Goal: Task Accomplishment & Management: Manage account settings

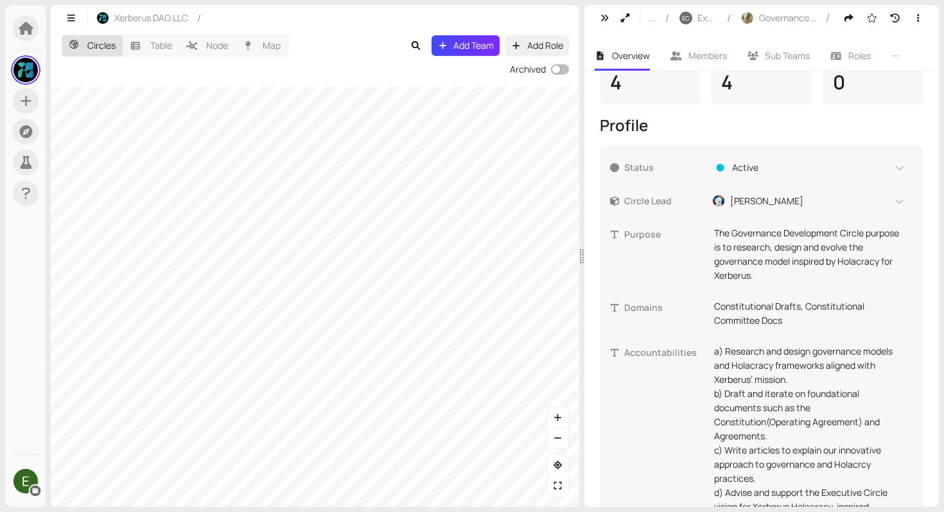
scroll to position [472, 0]
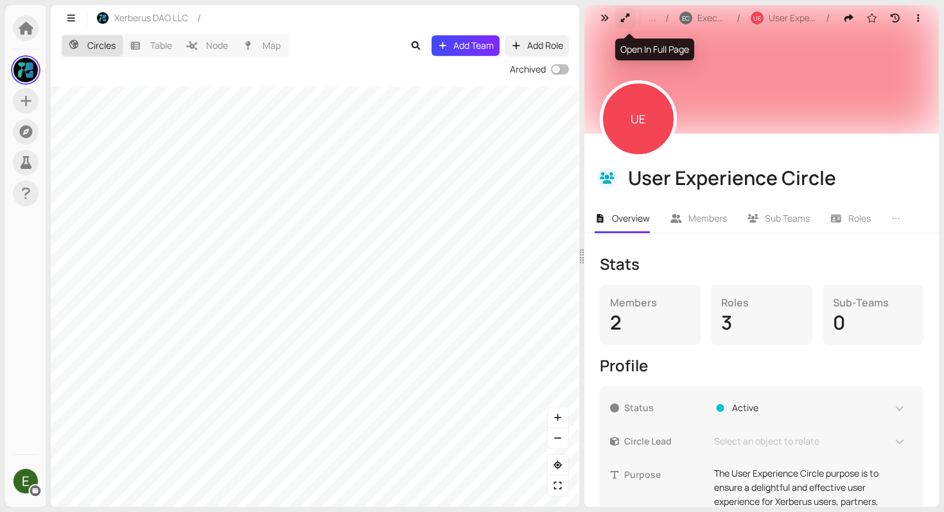
click at [622, 17] on icon "button" at bounding box center [626, 17] width 12 height 9
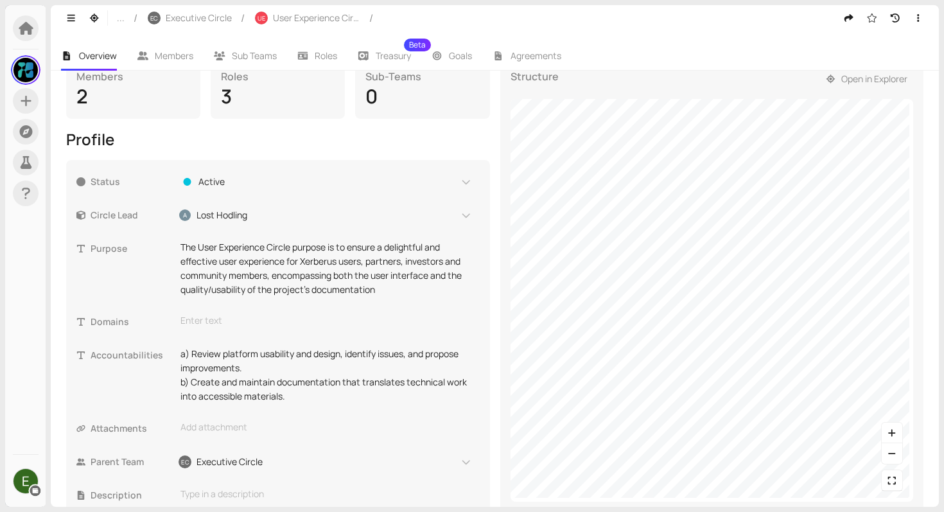
scroll to position [231, 0]
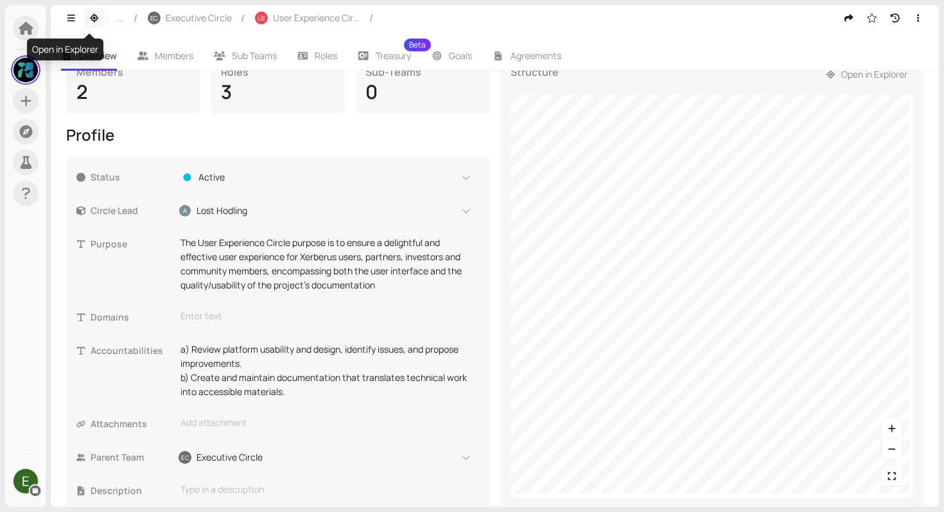
click at [96, 18] on icon "button" at bounding box center [95, 17] width 12 height 9
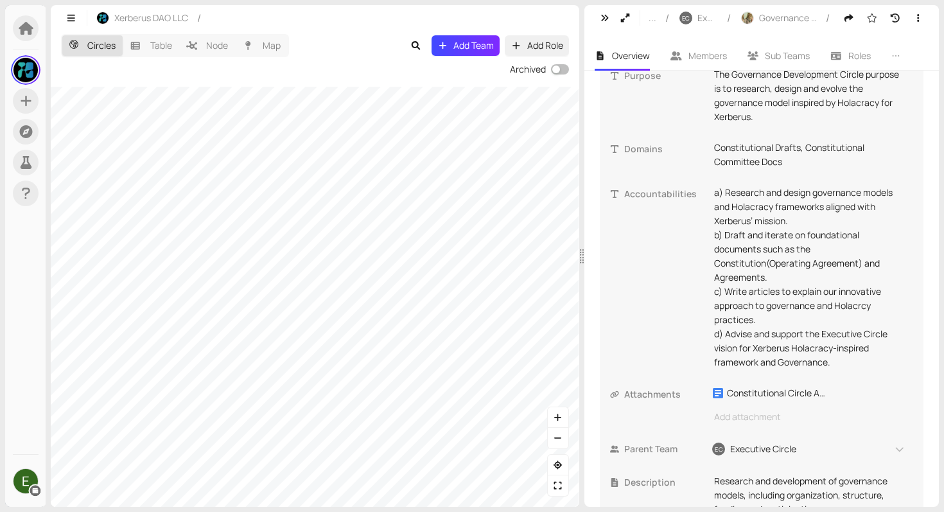
scroll to position [421, 0]
click at [626, 28] on button "button" at bounding box center [625, 18] width 21 height 21
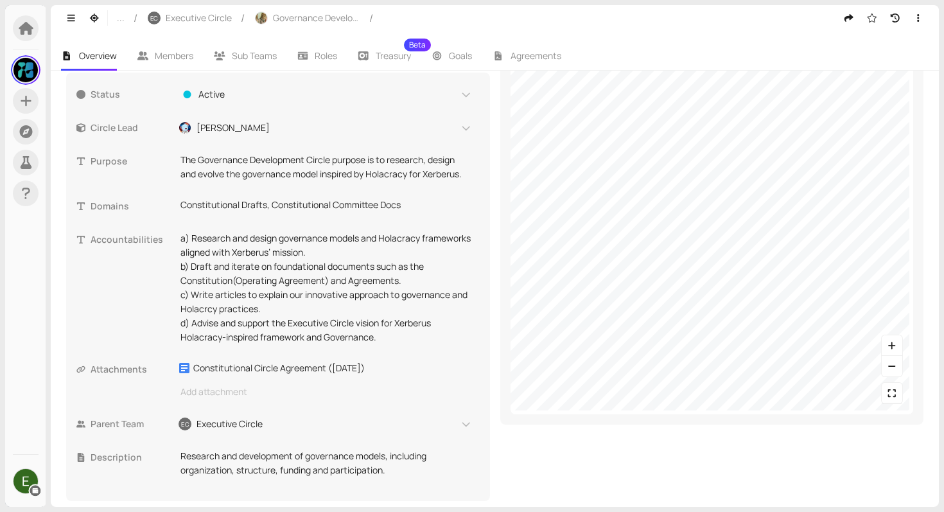
scroll to position [323, 0]
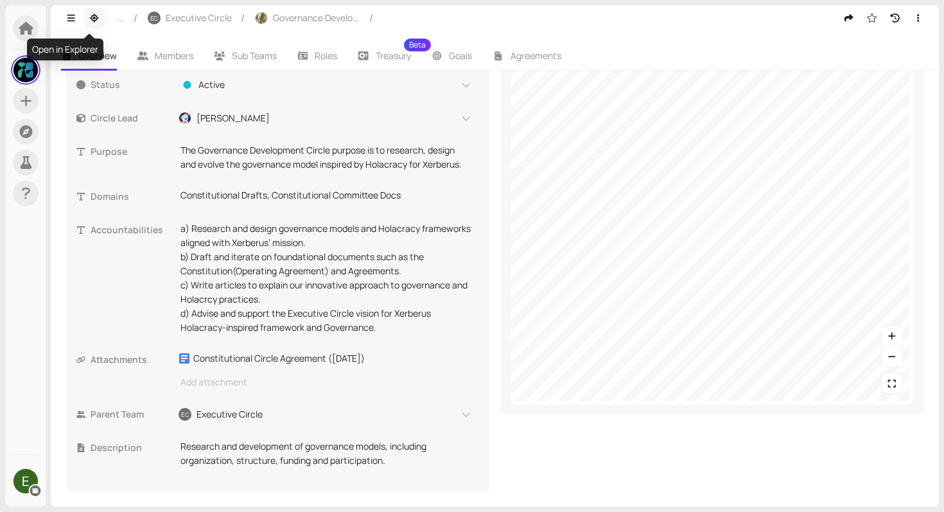
click at [98, 15] on icon "button" at bounding box center [95, 17] width 12 height 9
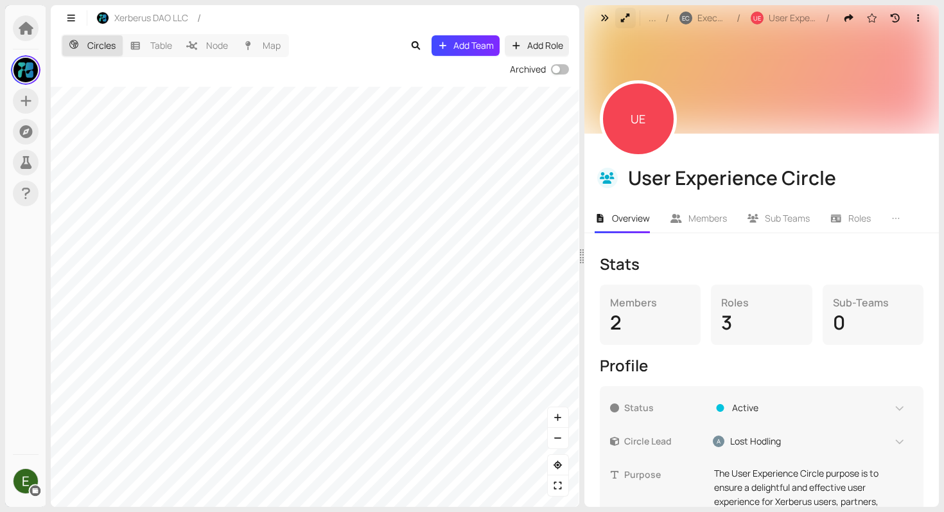
click at [626, 8] on button "button" at bounding box center [625, 18] width 21 height 21
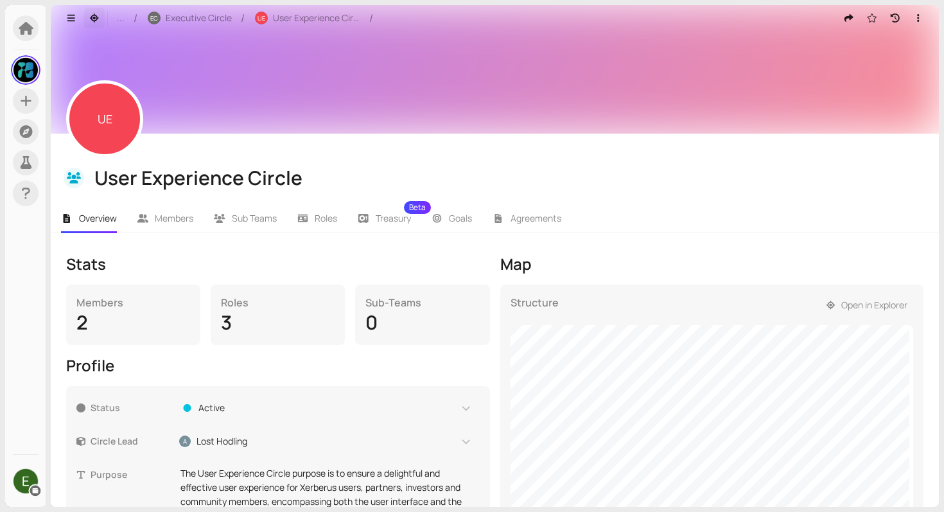
click at [89, 22] on icon "button" at bounding box center [95, 17] width 12 height 9
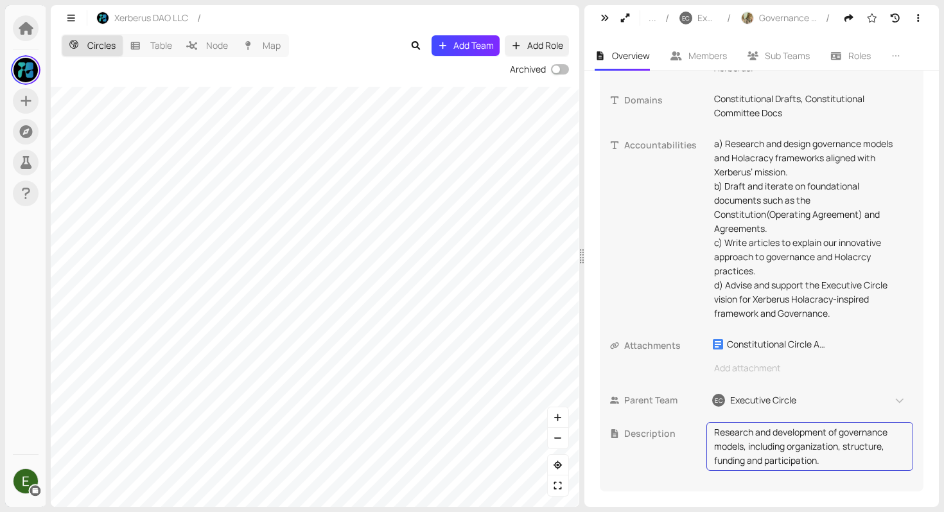
scroll to position [446, 0]
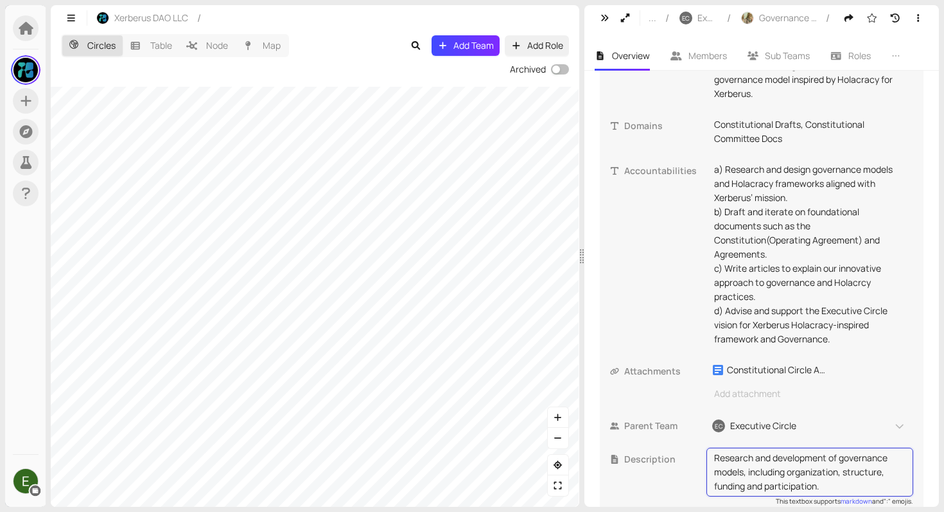
drag, startPoint x: 715, startPoint y: 430, endPoint x: 822, endPoint y: 482, distance: 118.9
drag, startPoint x: 825, startPoint y: 487, endPoint x: 713, endPoint y: 450, distance: 117.0
click at [713, 450] on div "Research and development of governance models, including organization, structur…" at bounding box center [809, 472] width 207 height 49
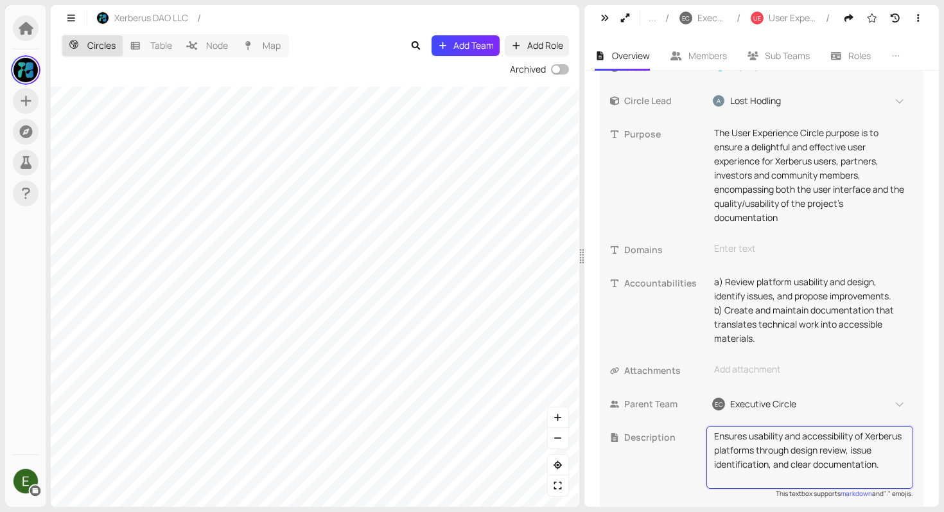
scroll to position [344, 0]
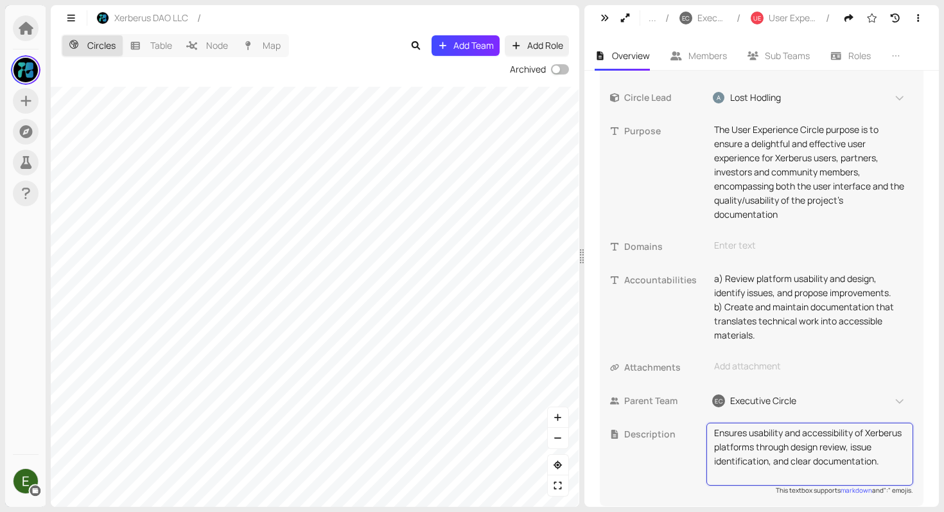
click at [796, 467] on textarea "Ensures usability and accessibility of Xerberus platforms through design review…" at bounding box center [809, 454] width 191 height 57
type textarea "Ensures usability and accessibility of Xerberus platforms through design review…"
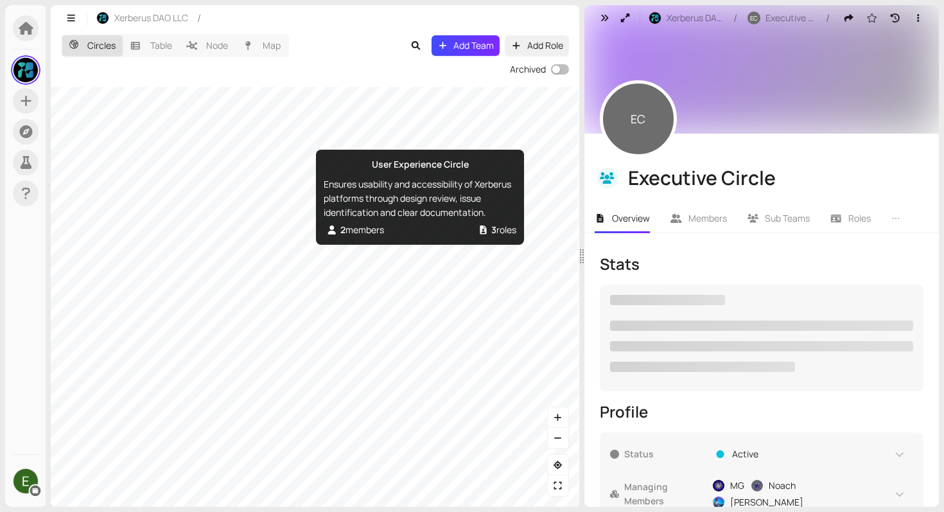
checkbox input "true"
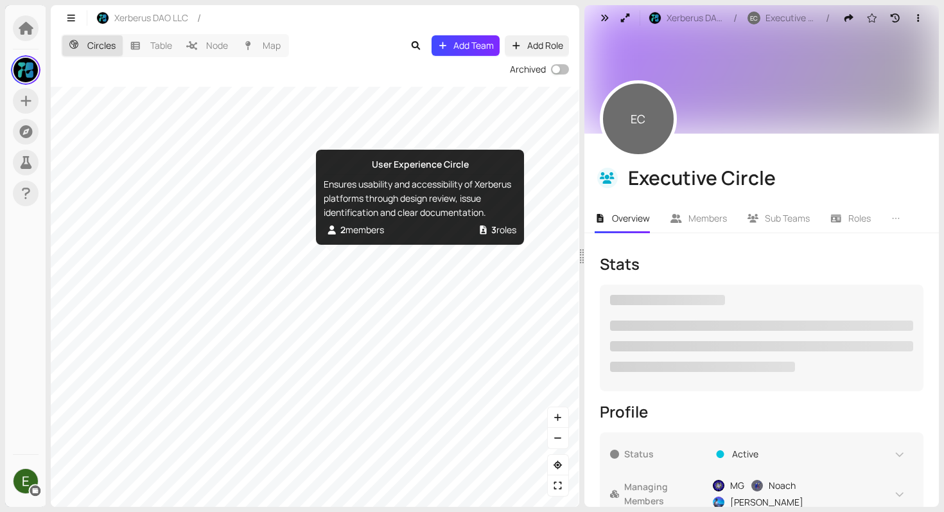
checkbox input "true"
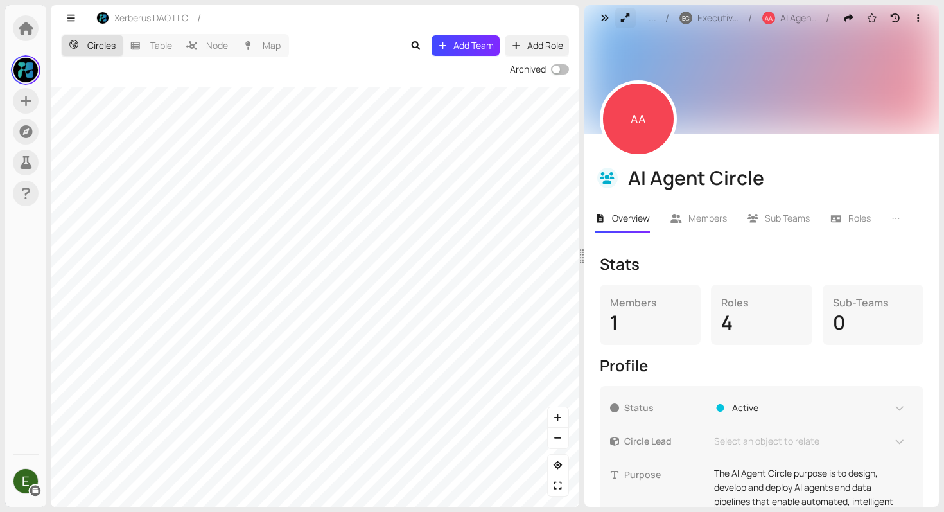
click at [622, 14] on icon "button" at bounding box center [626, 17] width 12 height 9
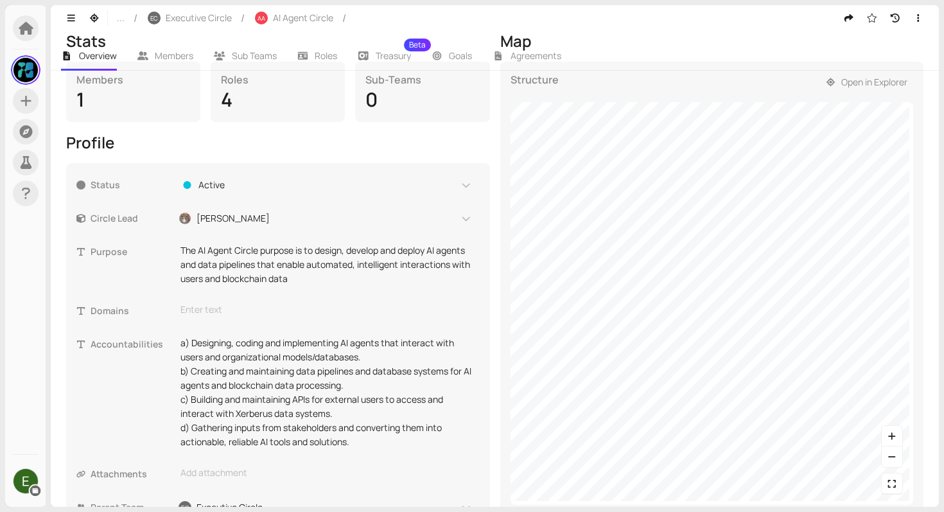
scroll to position [304, 0]
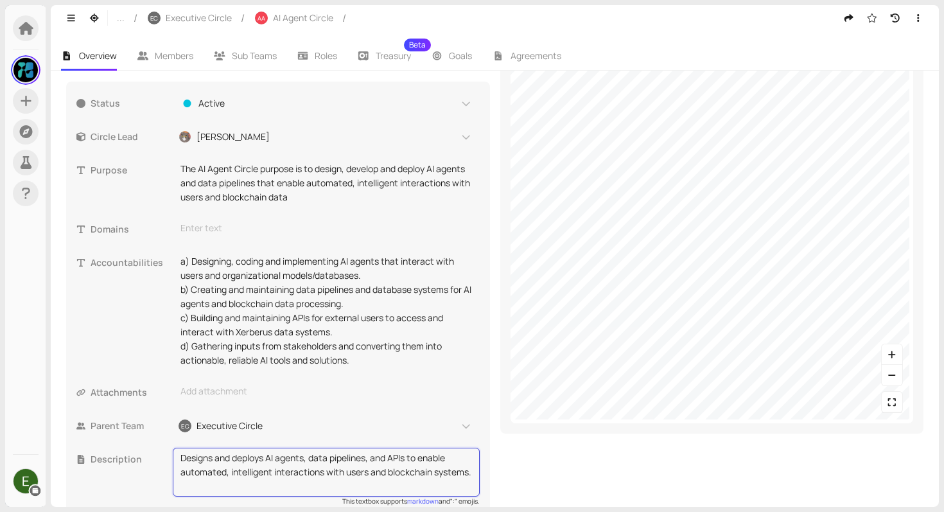
click at [369, 459] on textarea "Designs and deploys AI agents, data pipelines, and APIs to enable automated, in…" at bounding box center [326, 472] width 292 height 42
click at [370, 461] on textarea "Designs and deploys AI agents, data pipelines, and APIs to enable automated, in…" at bounding box center [326, 472] width 292 height 42
type textarea "Designs and deploys AI agents, data pipelines and APIs to enable automated, int…"
click at [512, 460] on div "Map Structure Open in Explorer" at bounding box center [712, 233] width 424 height 568
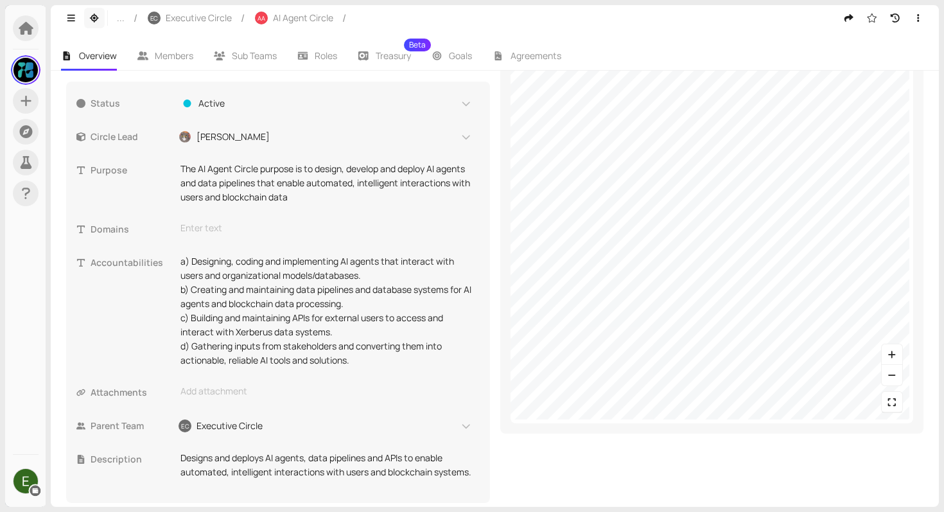
click at [98, 19] on icon "button" at bounding box center [95, 17] width 12 height 9
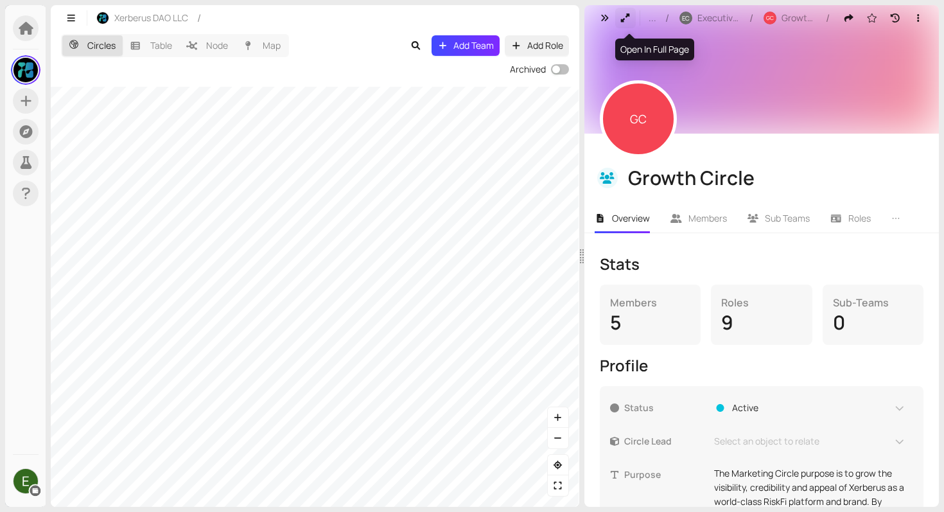
click at [624, 17] on icon "button" at bounding box center [626, 17] width 12 height 9
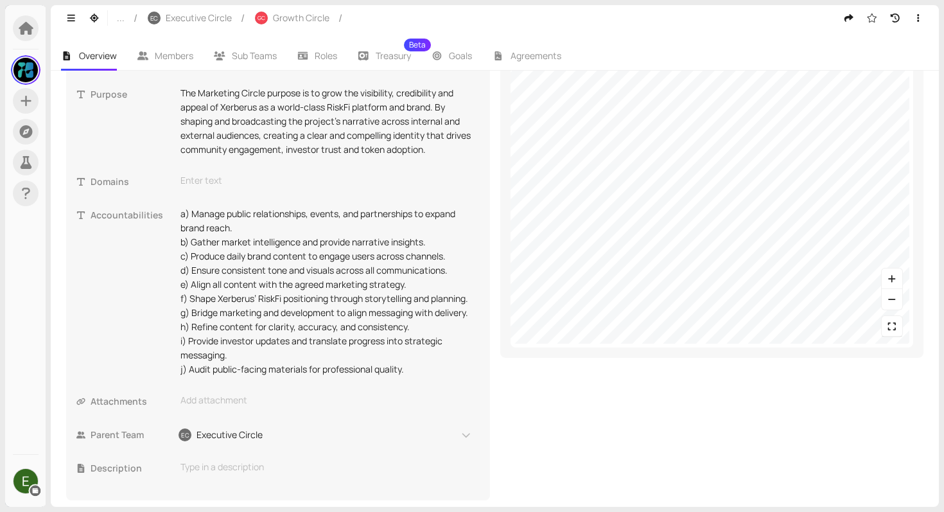
scroll to position [385, 0]
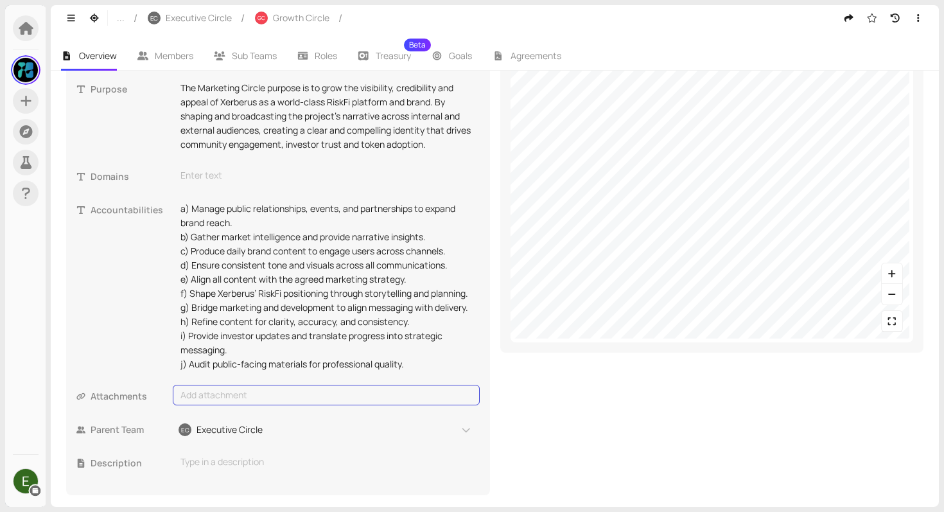
click at [241, 405] on div "Add attachment" at bounding box center [326, 395] width 307 height 21
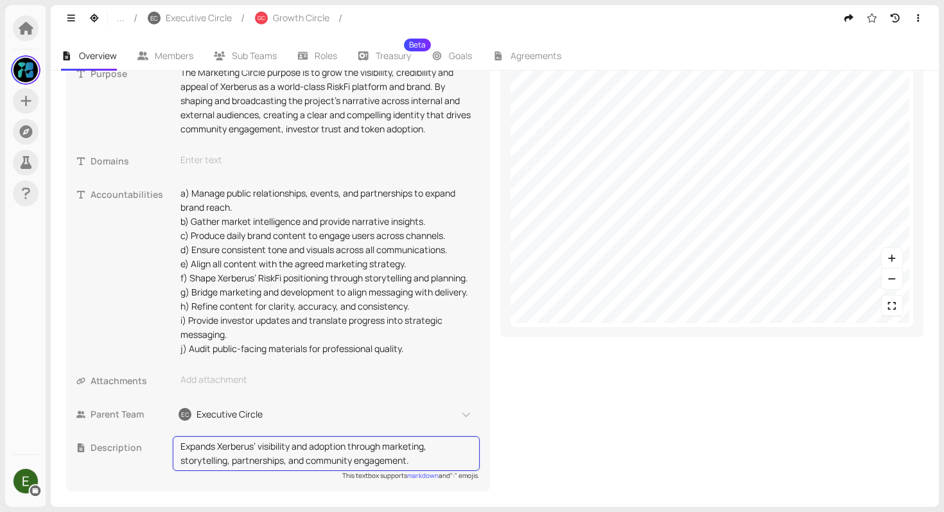
scroll to position [429, 0]
click at [287, 461] on textarea "Expands Xerberus’ visibility and adoption through marketing, storytelling, part…" at bounding box center [326, 453] width 292 height 28
type textarea "Expands Xerberus’ visibility and adoption through marketing, storytelling, part…"
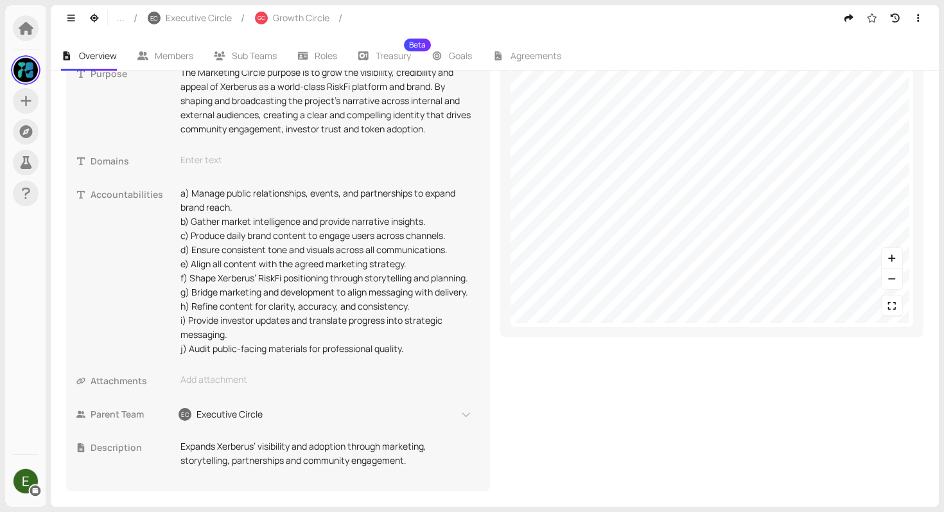
click at [569, 412] on div "Map Structure Open in Explorer" at bounding box center [712, 172] width 424 height 638
click at [97, 20] on icon "button" at bounding box center [95, 17] width 12 height 9
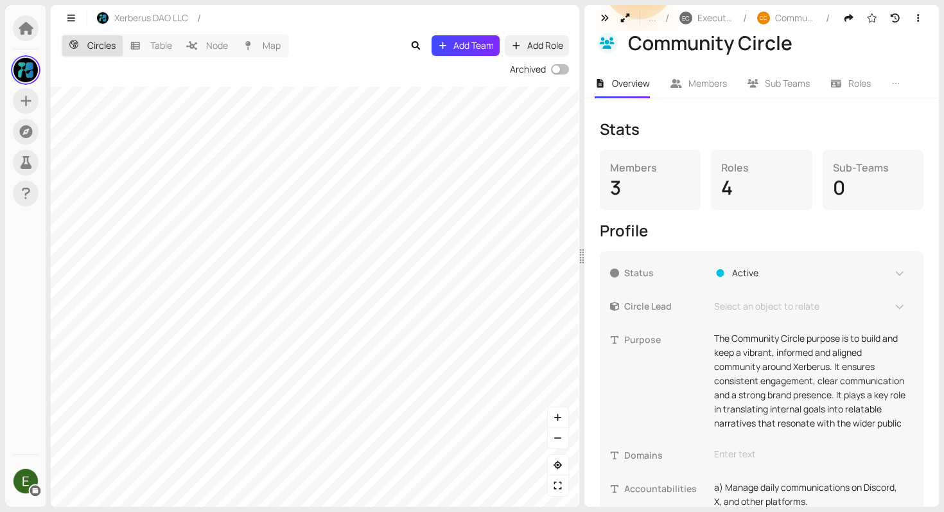
scroll to position [134, 0]
click at [625, 26] on button "button" at bounding box center [625, 18] width 21 height 21
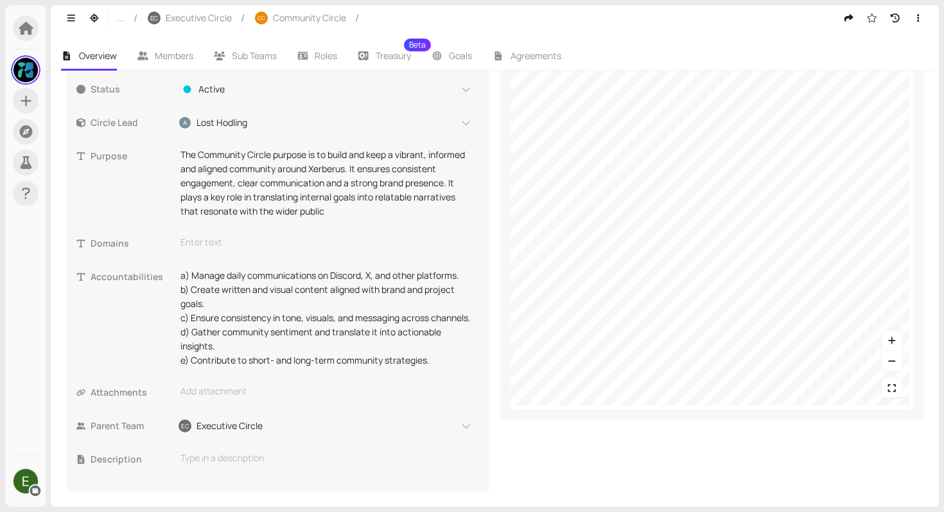
scroll to position [319, 0]
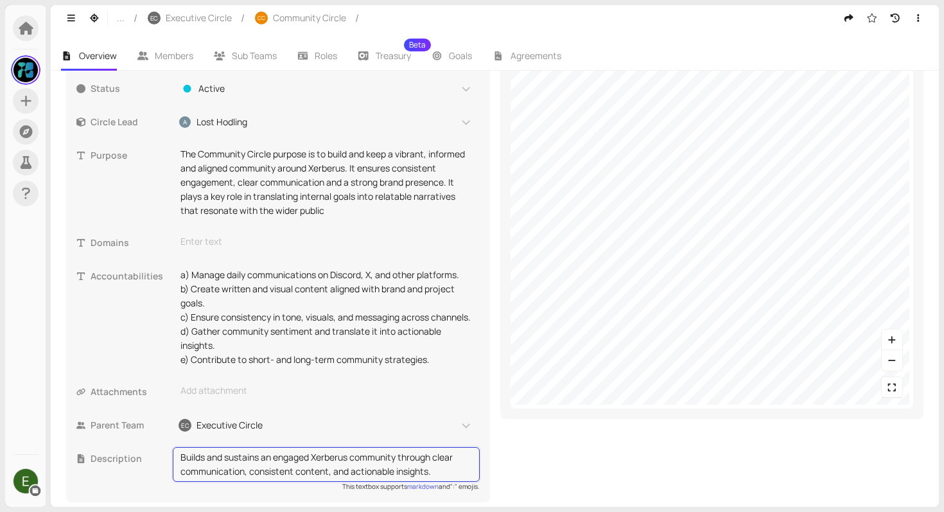
click at [331, 478] on textarea "Builds and sustains an engaged Xerberus community through clear communication, …" at bounding box center [326, 464] width 292 height 28
type textarea "Builds and sustains an engaged Xerberus community through clear communication, …"
click at [100, 17] on button "button" at bounding box center [94, 18] width 21 height 21
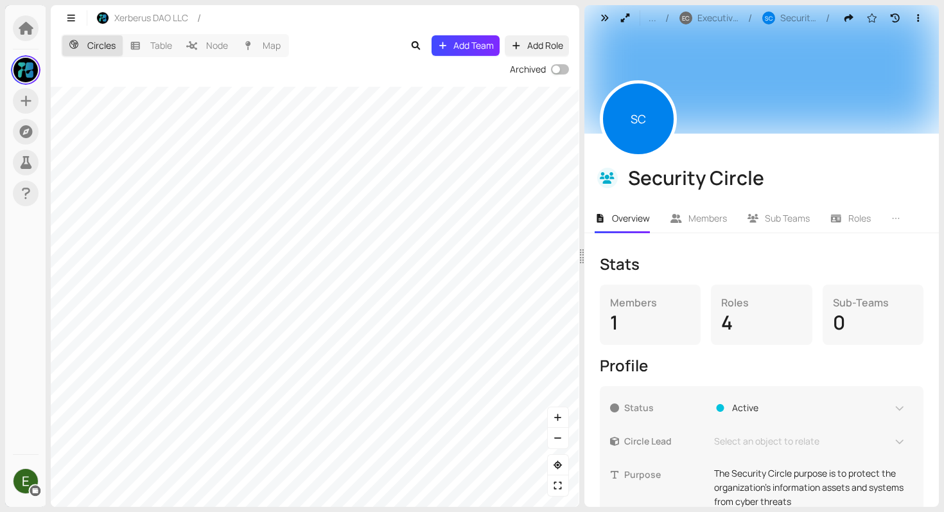
scroll to position [290, 0]
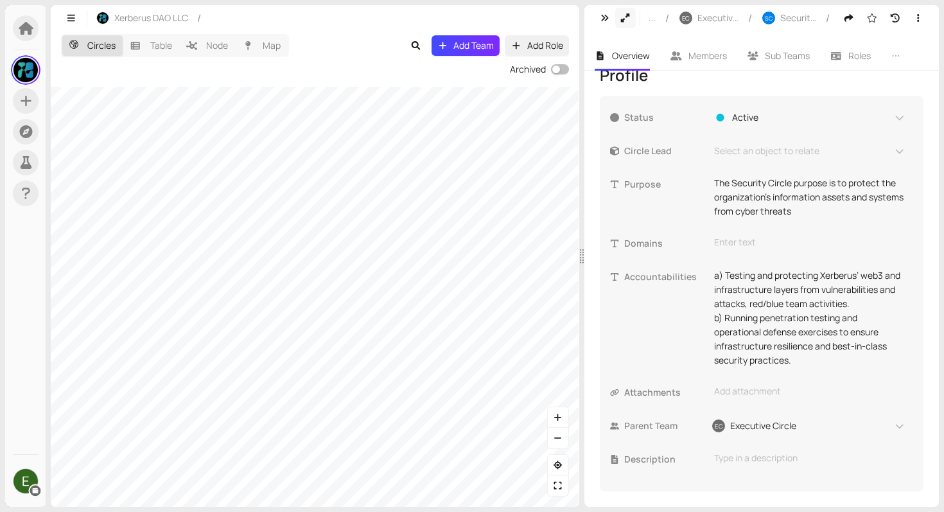
click at [632, 21] on button "button" at bounding box center [625, 18] width 21 height 21
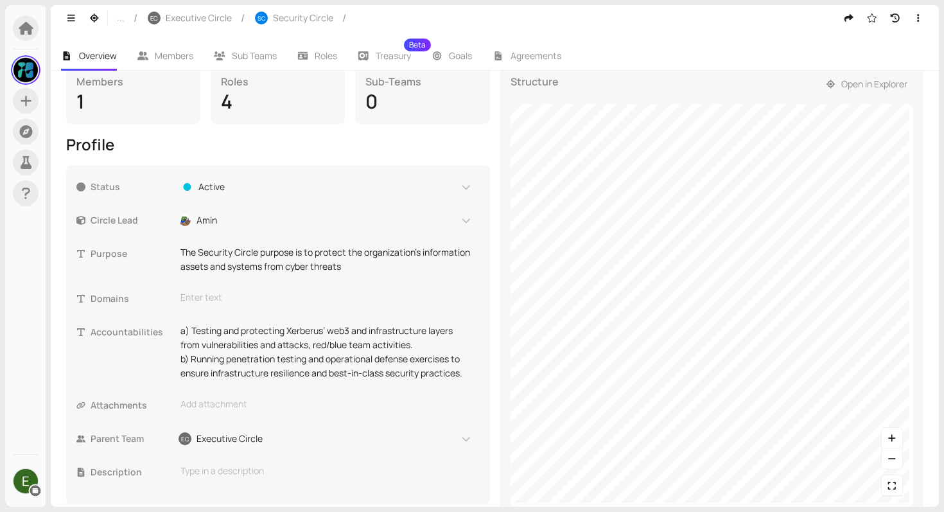
scroll to position [243, 0]
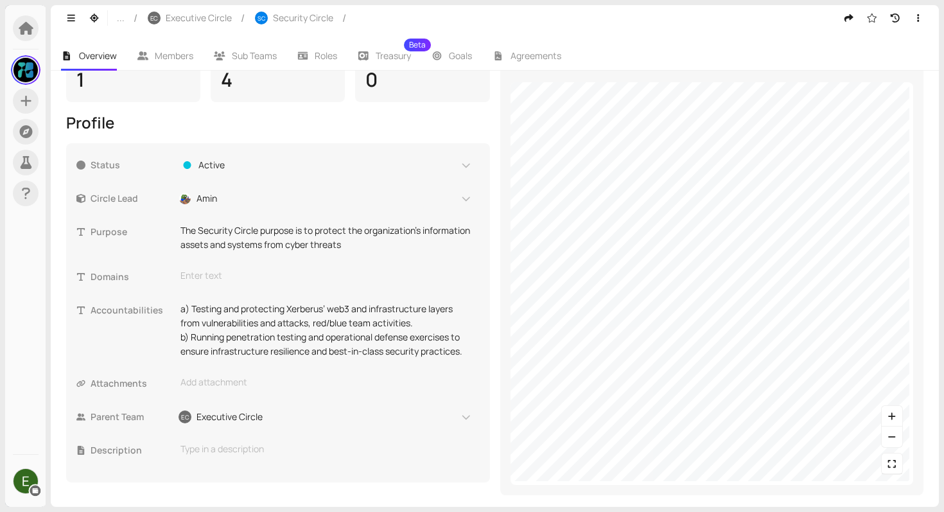
click at [343, 132] on div "Stats Members 1 Roles 4 Sub-Teams 0 Profile Status Active Circle Lead Amin Purp…" at bounding box center [278, 253] width 424 height 484
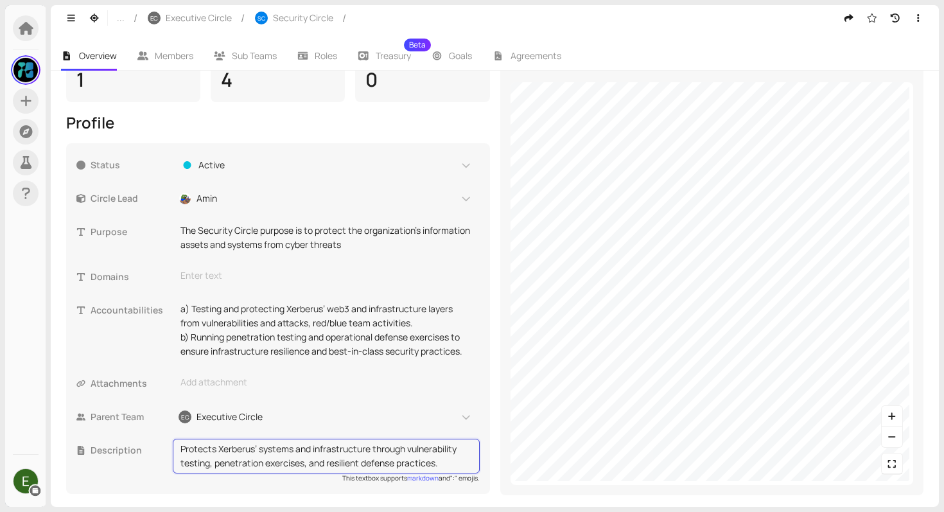
scroll to position [245, 0]
click at [308, 462] on textarea "Protects Xerberus’ systems and infrastructure through vulnerability testing, pe…" at bounding box center [326, 453] width 292 height 28
type textarea "Protects Xerberus’ systems and infrastructure through vulnerability testing, pe…"
click at [495, 346] on div "Stats Members 1 Roles 4 Sub-Teams 0 Profile Status Active Circle Lead Amin Purp…" at bounding box center [494, 250] width 857 height 484
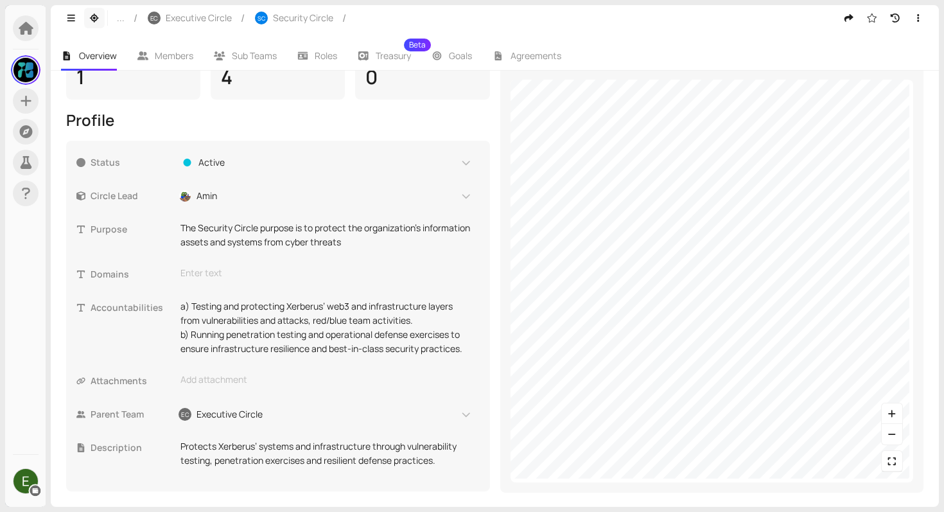
click at [90, 15] on icon "button" at bounding box center [95, 17] width 12 height 9
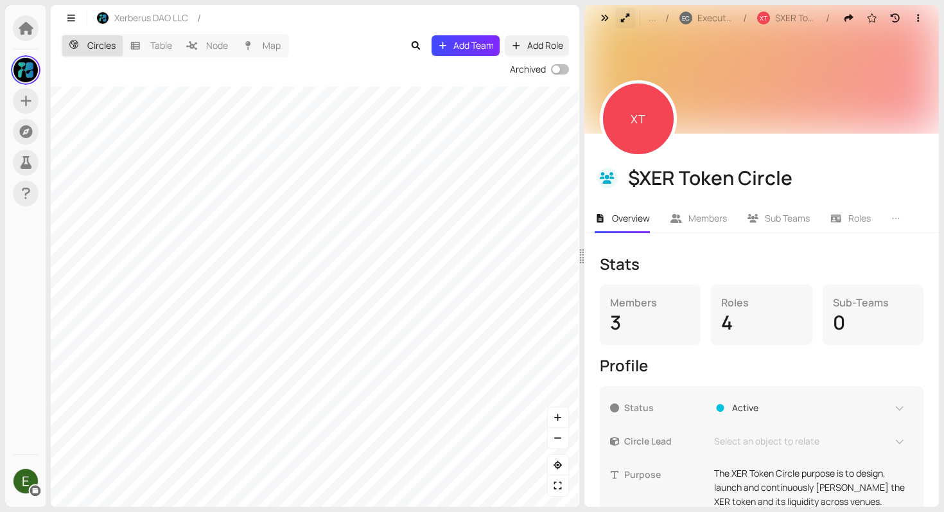
click at [620, 13] on icon "button" at bounding box center [626, 17] width 12 height 9
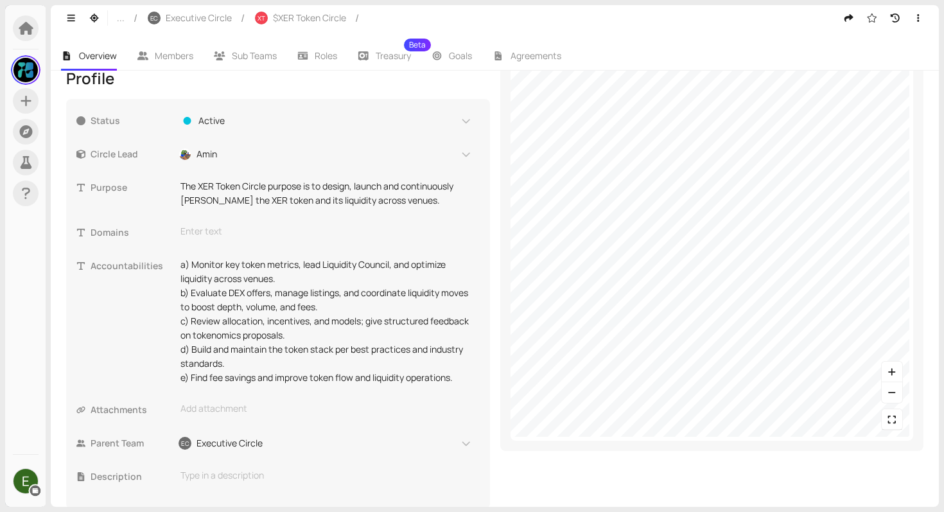
scroll to position [304, 0]
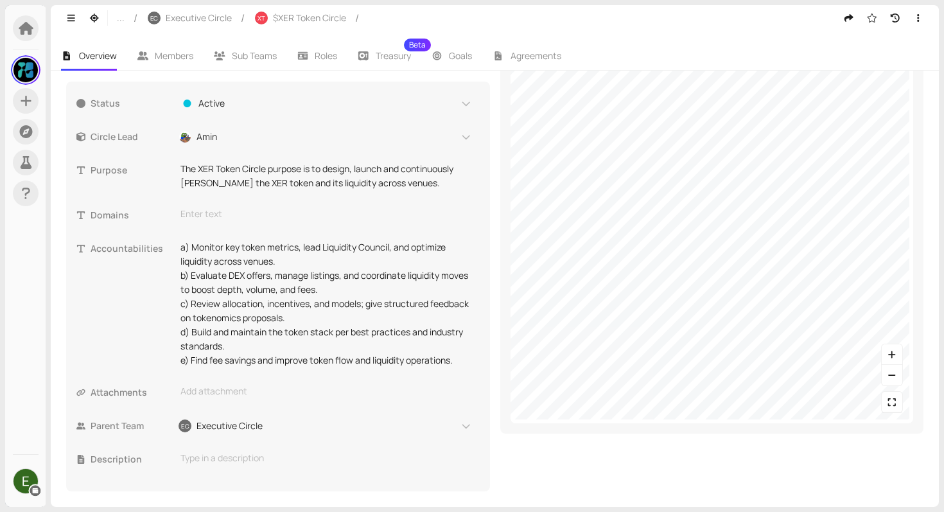
click at [493, 241] on div "Stats Members 3 Roles 4 Sub-Teams 0 Profile Status Active Circle Lead Amin Purp…" at bounding box center [494, 220] width 857 height 542
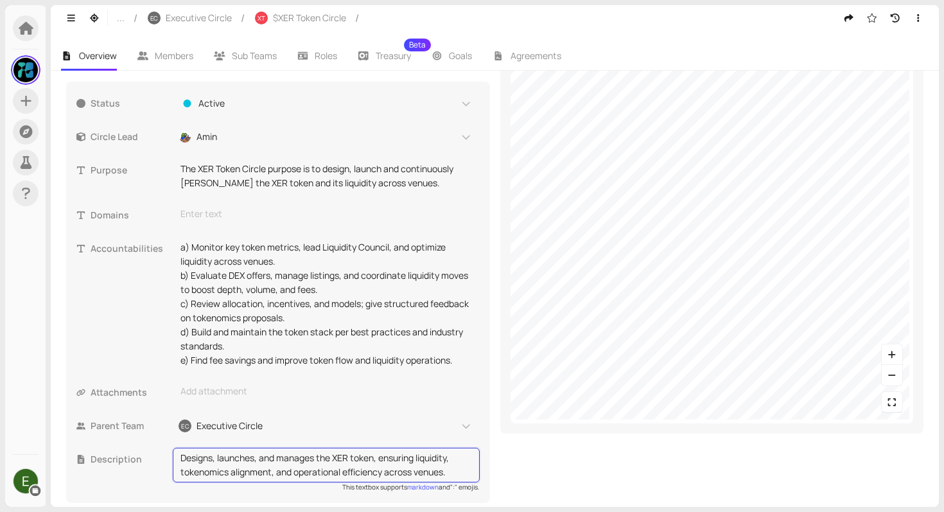
click at [274, 475] on textarea "Designs, launches, and manages the XER token, ensuring liquidity, tokenomics al…" at bounding box center [326, 465] width 292 height 28
type textarea "Designs, launches, and manages the XER token, ensuring liquidity, tokenomics al…"
click at [458, 473] on textarea "Designs, launches, and manages the XER token, ensuring liquidity, tokenomics al…" at bounding box center [326, 465] width 292 height 28
click at [485, 401] on div "Status Active Circle Lead Amin Purpose The XER Token Circle purpose is to desig…" at bounding box center [278, 292] width 424 height 421
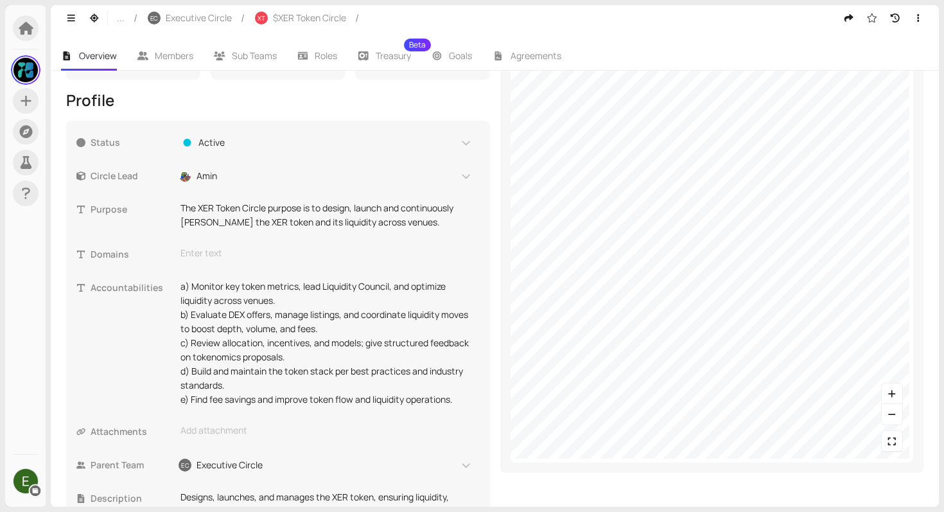
scroll to position [316, 0]
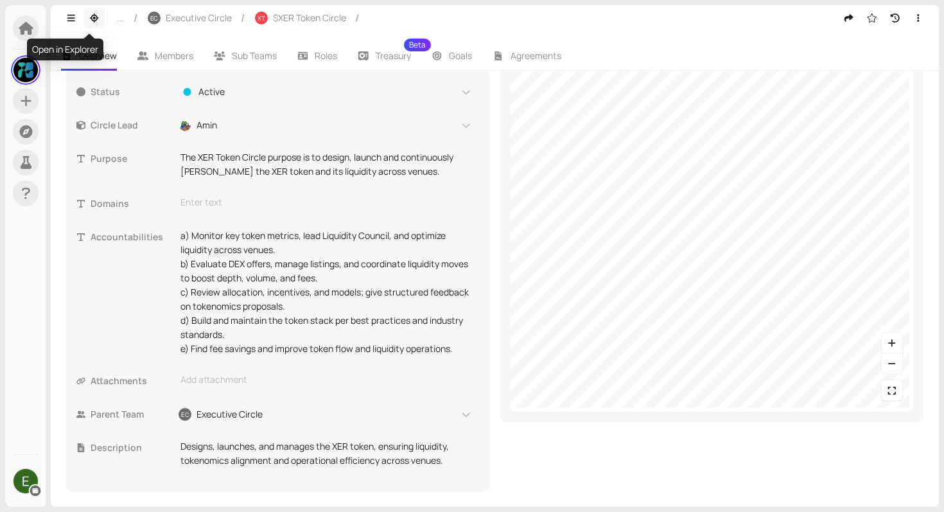
click at [100, 23] on button "button" at bounding box center [94, 18] width 21 height 21
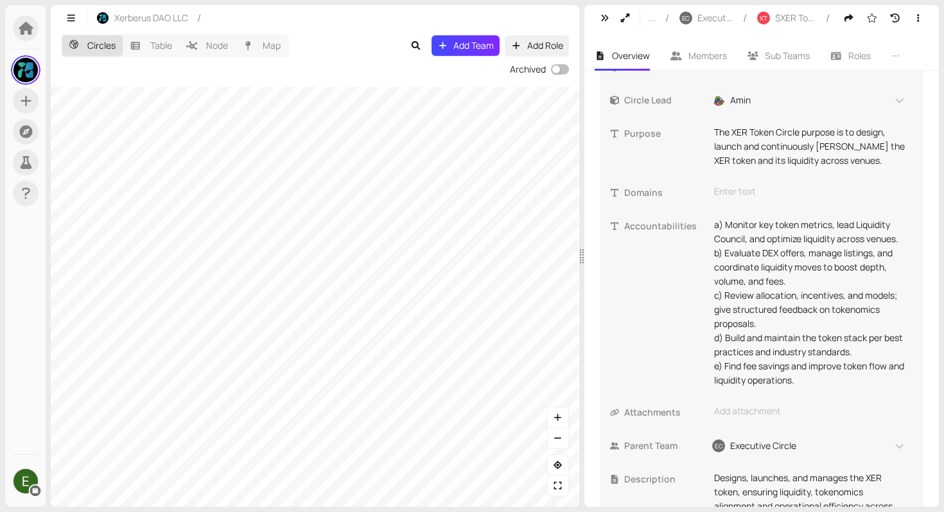
scroll to position [415, 0]
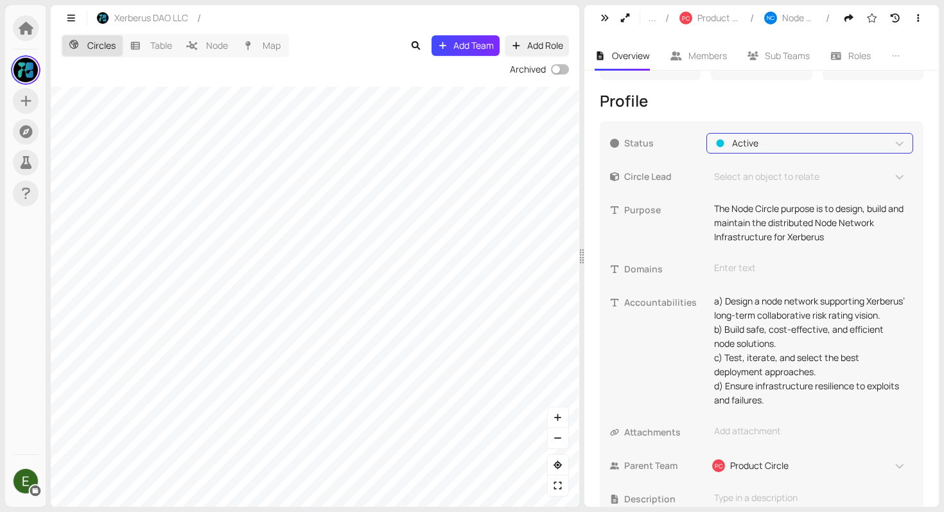
scroll to position [319, 0]
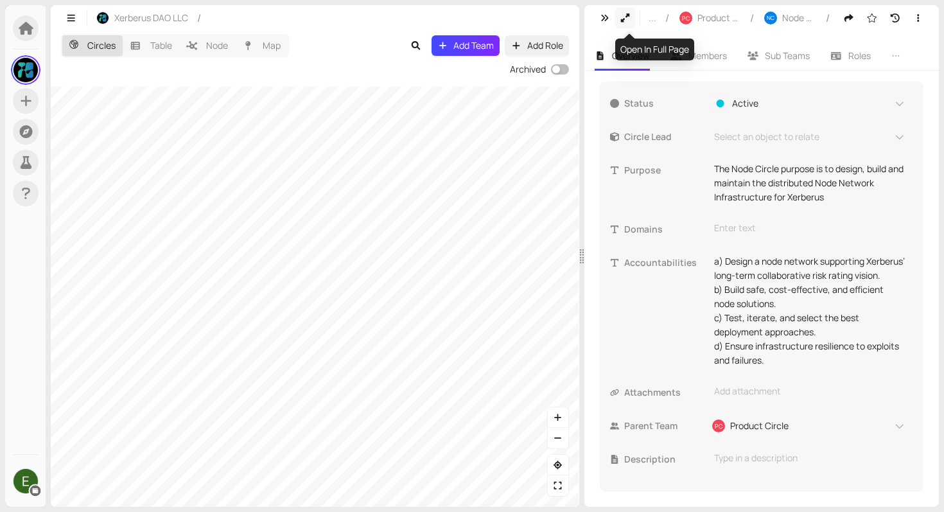
click at [629, 20] on icon "button" at bounding box center [626, 17] width 12 height 9
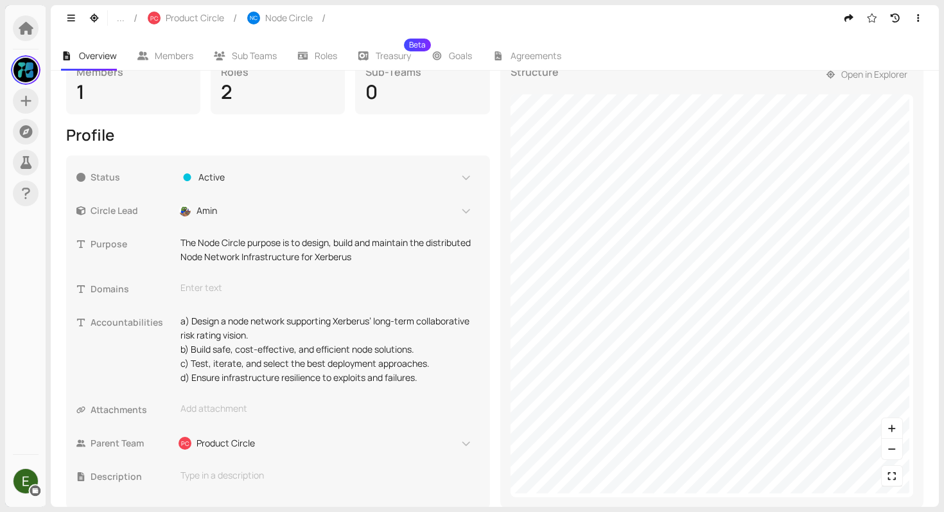
scroll to position [248, 0]
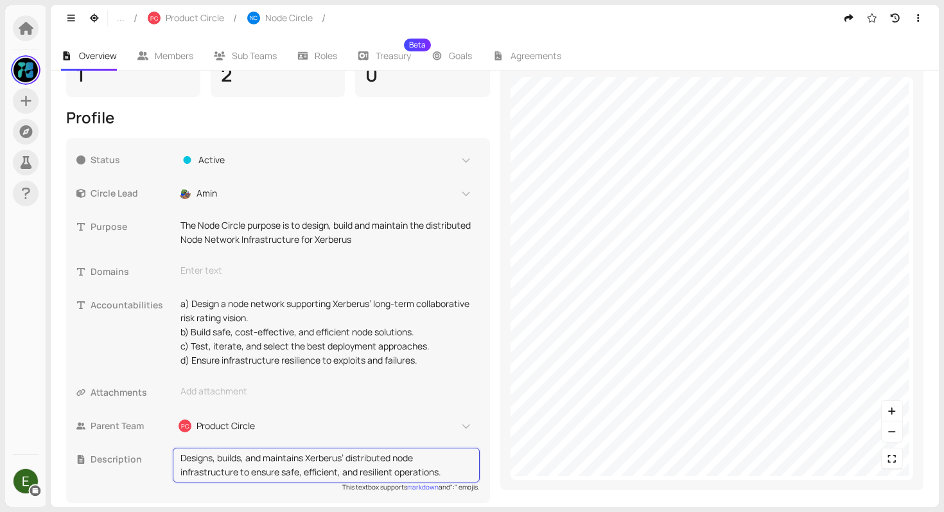
click at [341, 473] on textarea "Designs, builds, and maintains Xerberus’ distributed node infrastructure to ens…" at bounding box center [326, 465] width 292 height 28
type textarea "Designs, builds, and maintains Xerberus’ distributed node infrastructure to ens…"
click at [93, 15] on icon "button" at bounding box center [94, 17] width 9 height 9
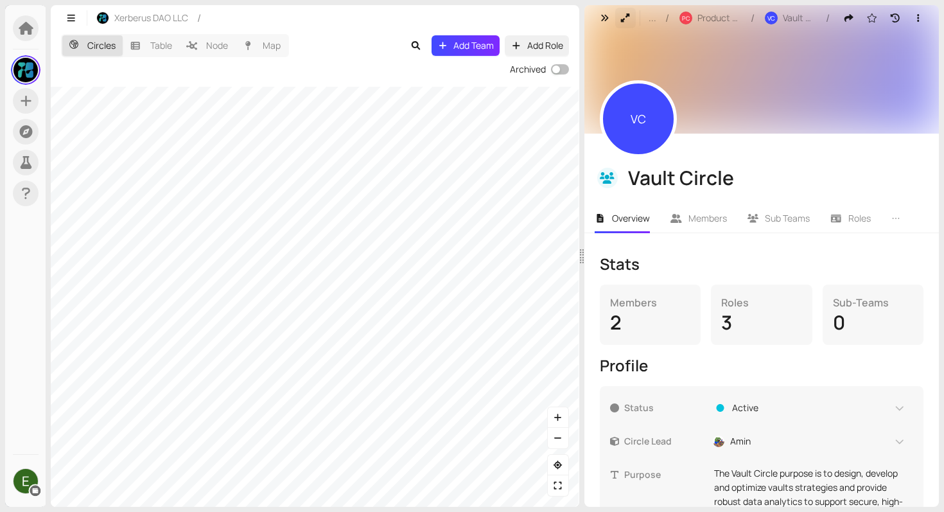
click at [621, 23] on button "button" at bounding box center [625, 18] width 21 height 21
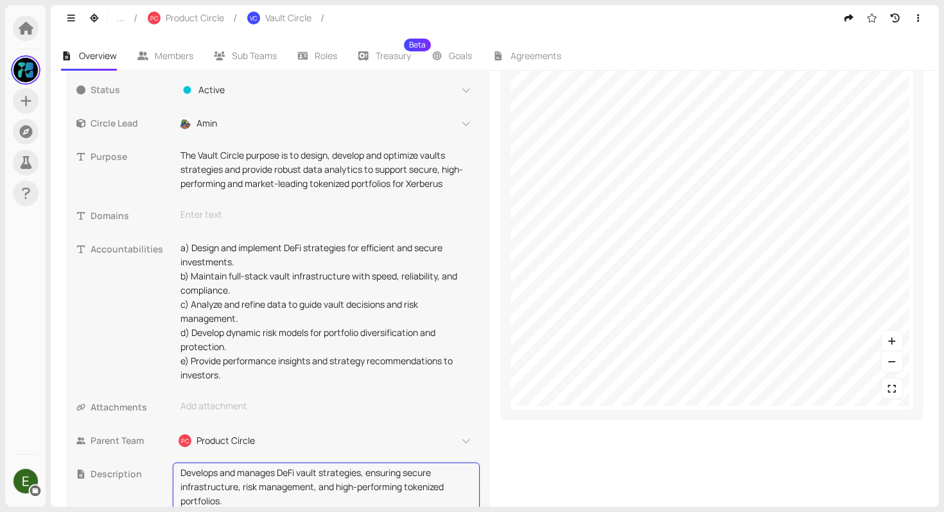
scroll to position [358, 0]
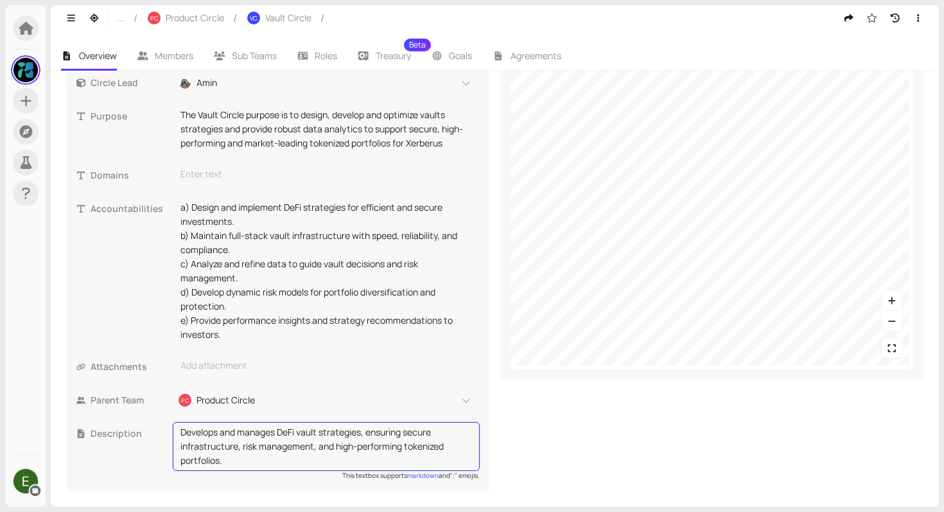
click at [316, 448] on textarea "Develops and manages DeFi vault strategies, ensuring secure infrastructure, ris…" at bounding box center [326, 446] width 292 height 42
type textarea "Develops and manages DeFi vault strategies, ensuring secure infrastructure, ris…"
click at [96, 19] on icon "button" at bounding box center [94, 17] width 9 height 9
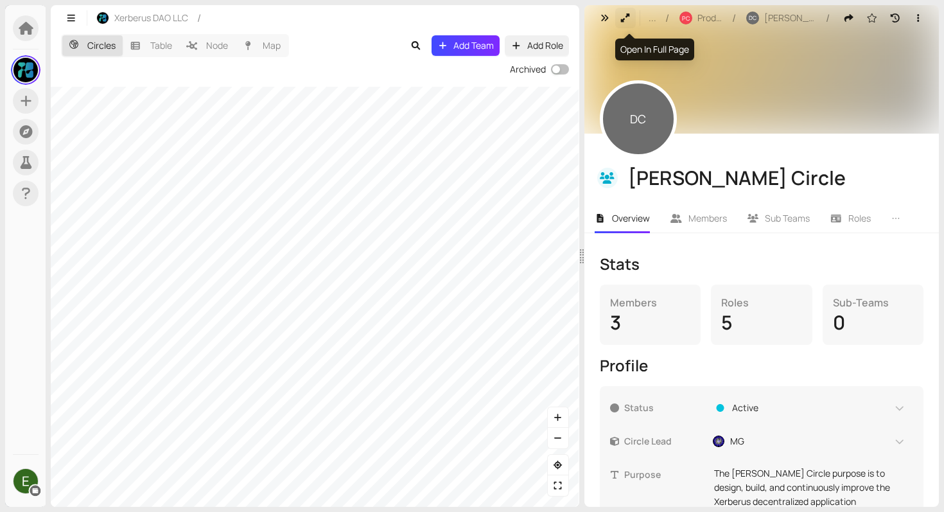
click at [623, 19] on icon "button" at bounding box center [626, 17] width 12 height 9
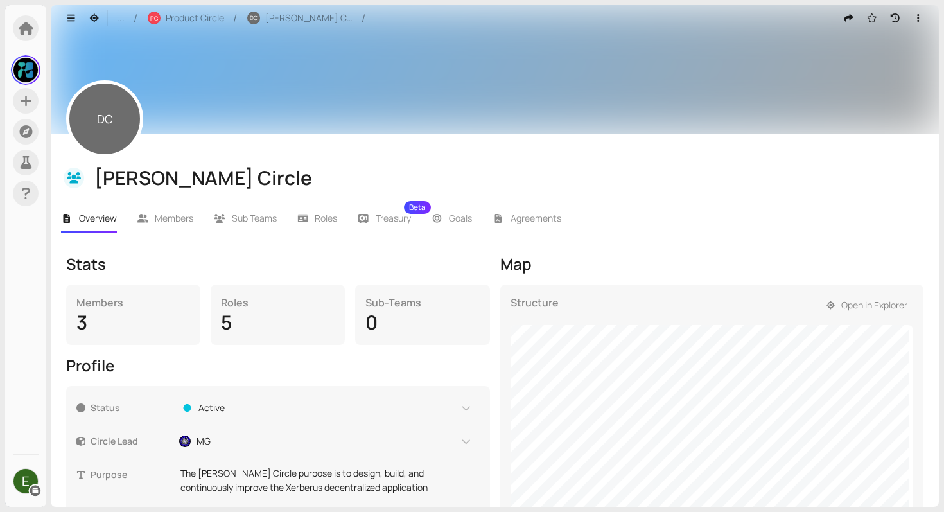
scroll to position [304, 0]
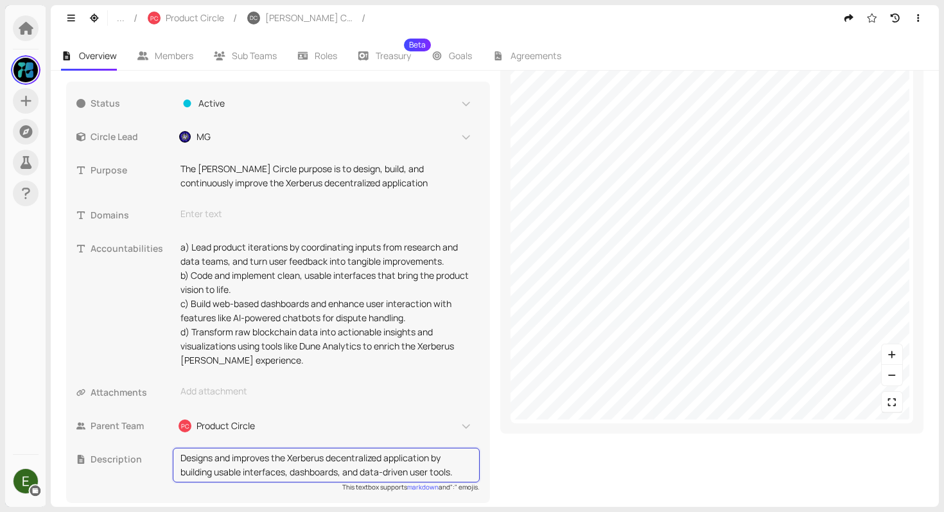
click at [342, 475] on textarea "Designs and improves the Xerberus decentralized application by building usable …" at bounding box center [326, 465] width 292 height 28
type textarea "Designs and improves the Xerberus decentralized application by building usable …"
click at [539, 482] on div "Map Structure Open in Explorer" at bounding box center [712, 226] width 424 height 554
click at [100, 17] on button "button" at bounding box center [94, 18] width 21 height 21
